Goal: Book appointment/travel/reservation

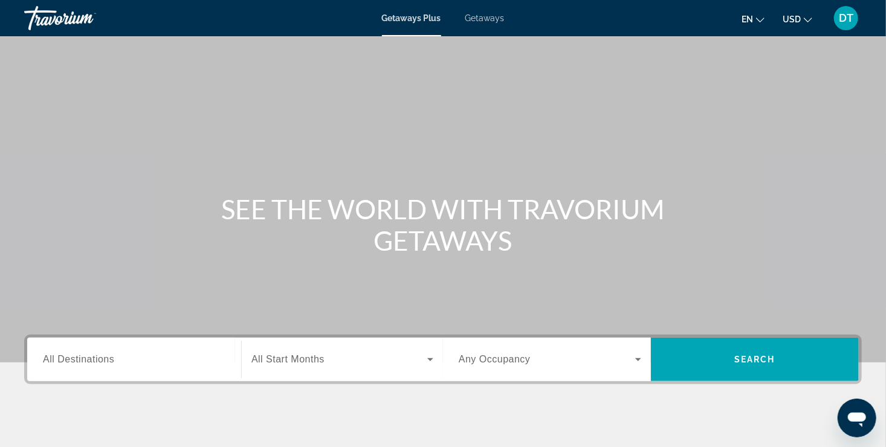
click at [489, 23] on div "Getaways Plus Getaways en English Español Français Italiano Português русский U…" at bounding box center [443, 17] width 886 height 31
click at [488, 22] on span "Getaways" at bounding box center [484, 18] width 39 height 10
click at [92, 361] on span "All Destinations" at bounding box center [78, 359] width 71 height 10
click at [92, 361] on input "Destination All Destinations" at bounding box center [134, 360] width 182 height 15
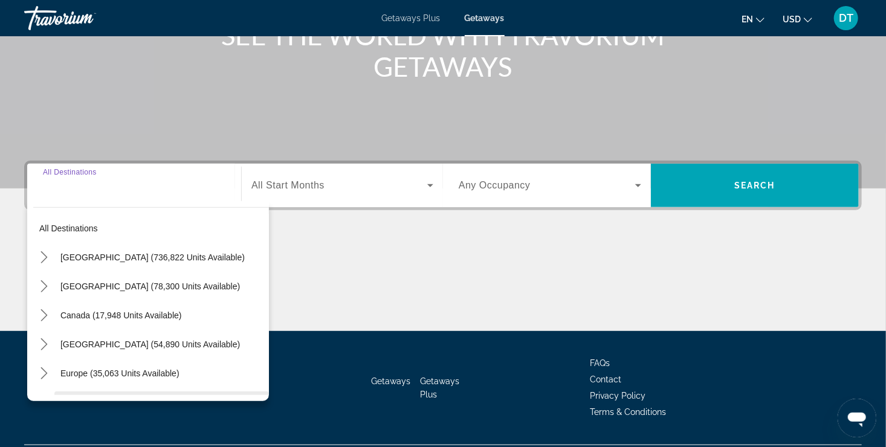
scroll to position [205, 0]
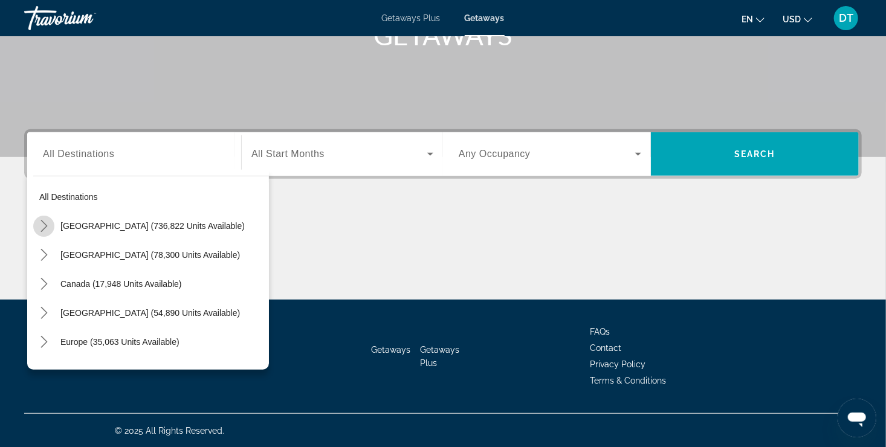
click at [41, 220] on icon "Toggle United States (736,822 units available) submenu" at bounding box center [43, 226] width 7 height 12
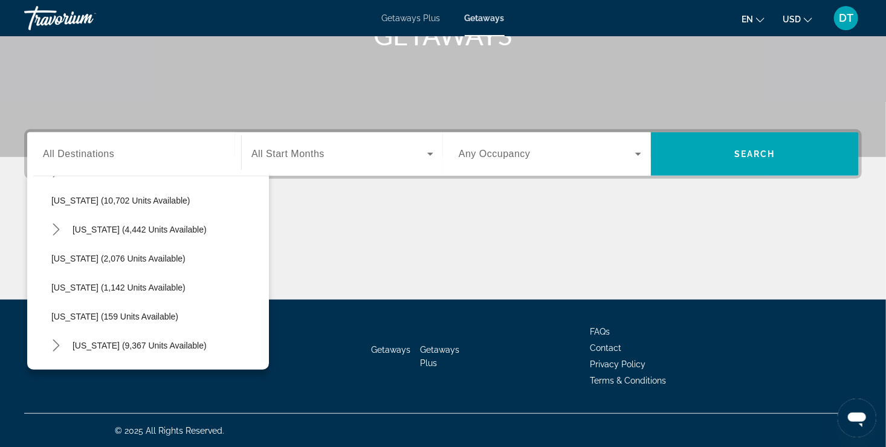
scroll to position [543, 0]
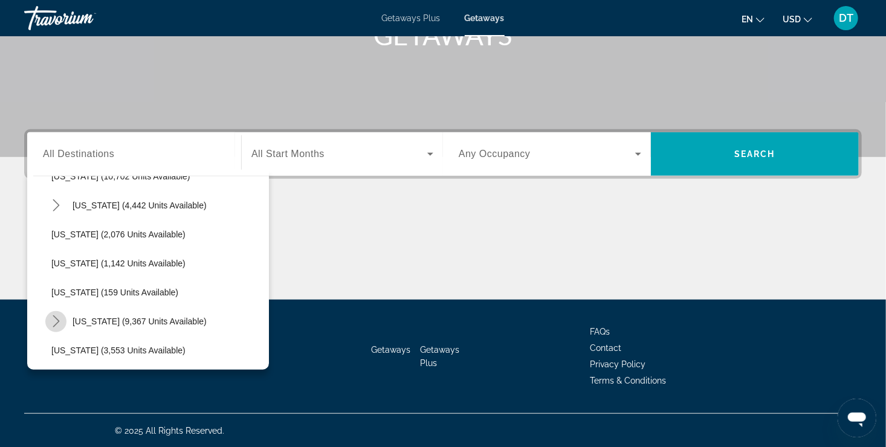
click at [56, 320] on icon "Toggle Missouri (9,367 units available) submenu" at bounding box center [56, 321] width 12 height 12
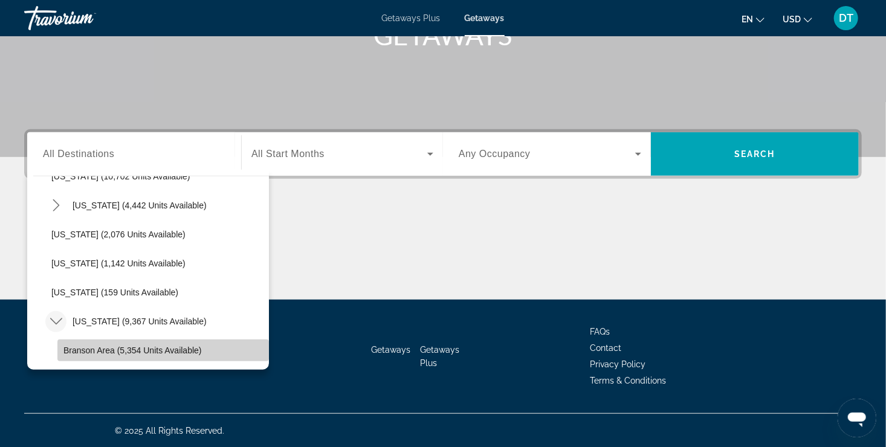
click at [176, 350] on span "Branson Area (5,354 units available)" at bounding box center [132, 351] width 138 height 10
type input "**********"
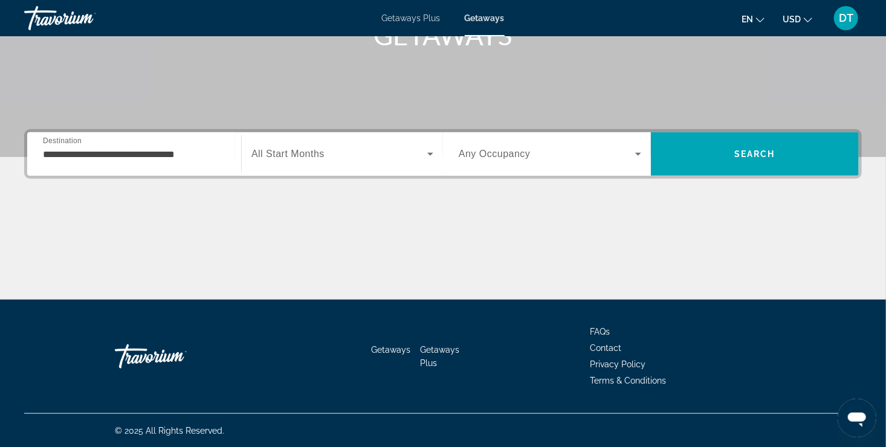
click at [296, 158] on span "All Start Months" at bounding box center [287, 154] width 73 height 10
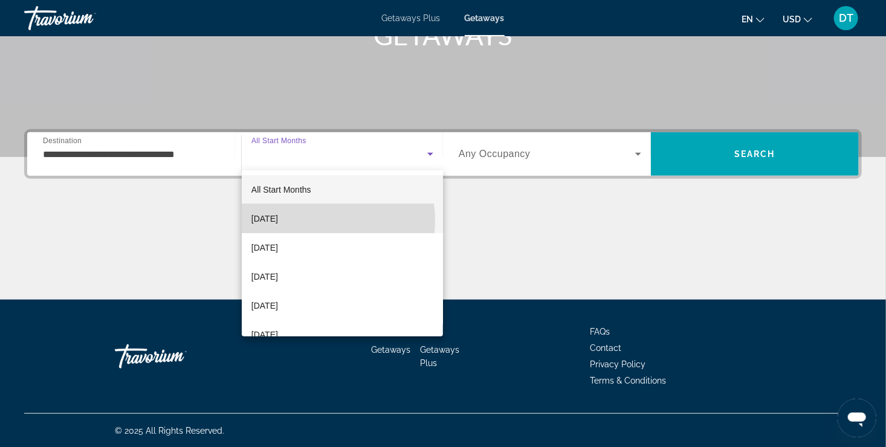
click at [278, 221] on span "[DATE]" at bounding box center [264, 218] width 27 height 15
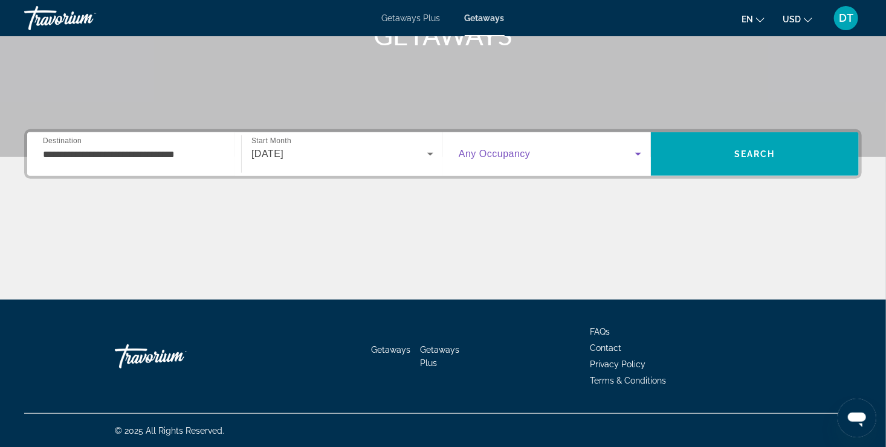
click at [639, 155] on icon "Search widget" at bounding box center [638, 154] width 15 height 15
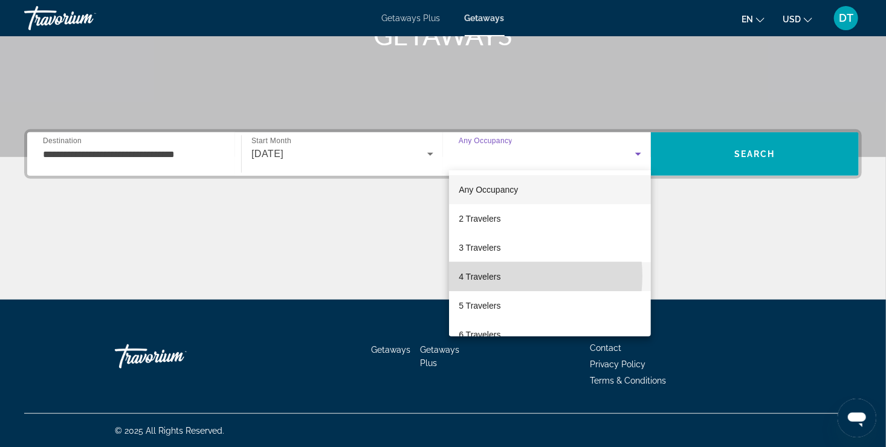
click at [494, 276] on span "4 Travelers" at bounding box center [480, 277] width 42 height 15
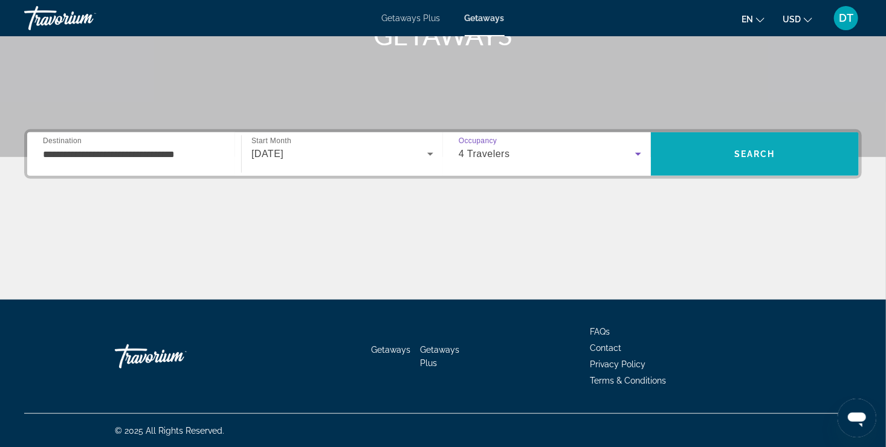
click at [783, 154] on span "Search" at bounding box center [755, 154] width 208 height 29
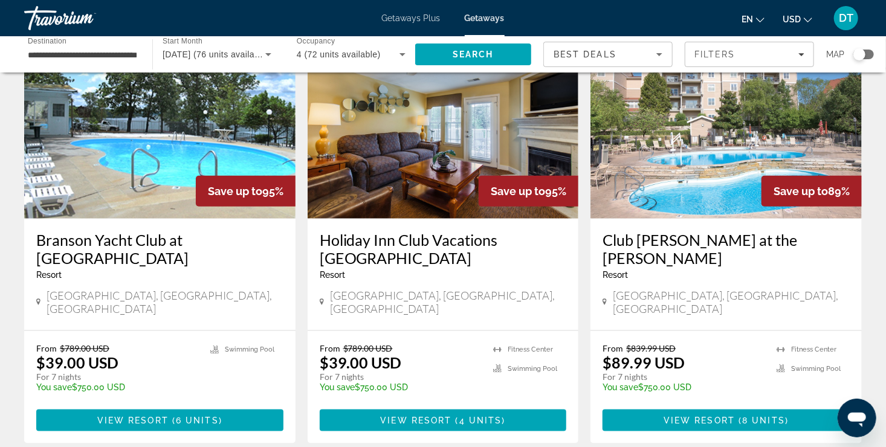
scroll to position [540, 0]
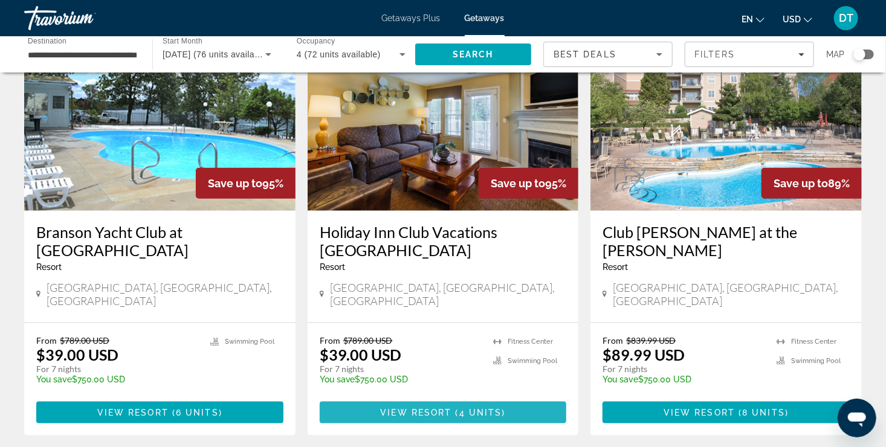
click at [459, 408] on span "4 units" at bounding box center [480, 413] width 43 height 10
